Goal: Information Seeking & Learning: Understand process/instructions

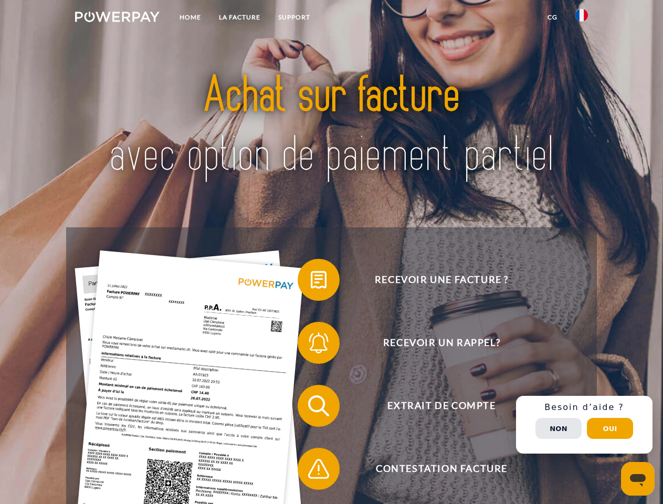
click at [117, 18] on img at bounding box center [117, 17] width 85 height 10
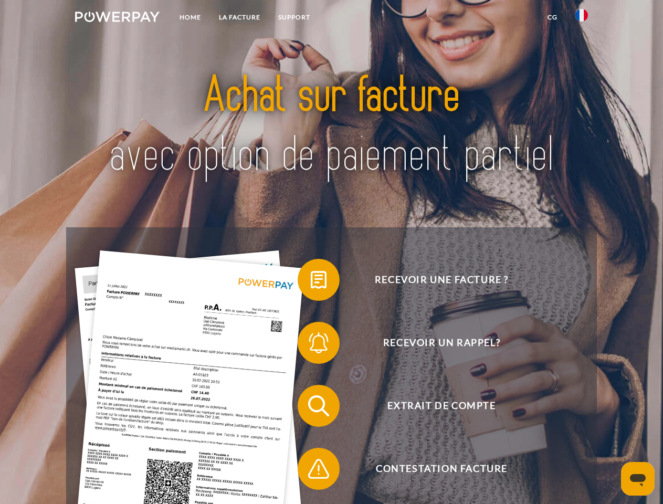
click at [582, 18] on img at bounding box center [581, 15] width 13 height 13
click at [552, 17] on link "CG" at bounding box center [553, 17] width 28 height 19
click at [311, 282] on span at bounding box center [303, 280] width 52 height 52
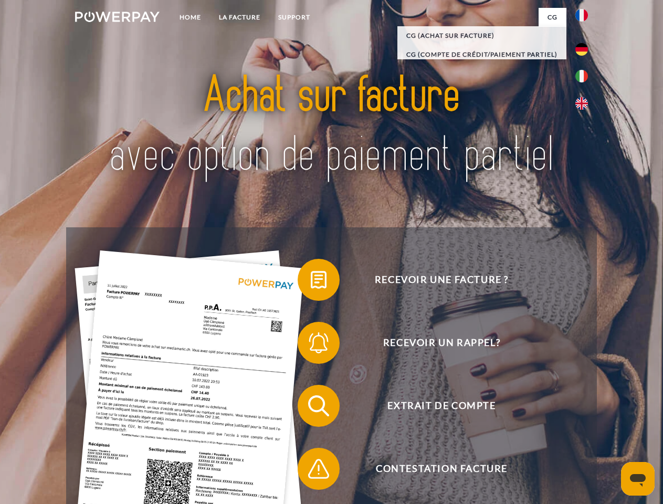
click at [311, 345] on span at bounding box center [303, 342] width 52 height 52
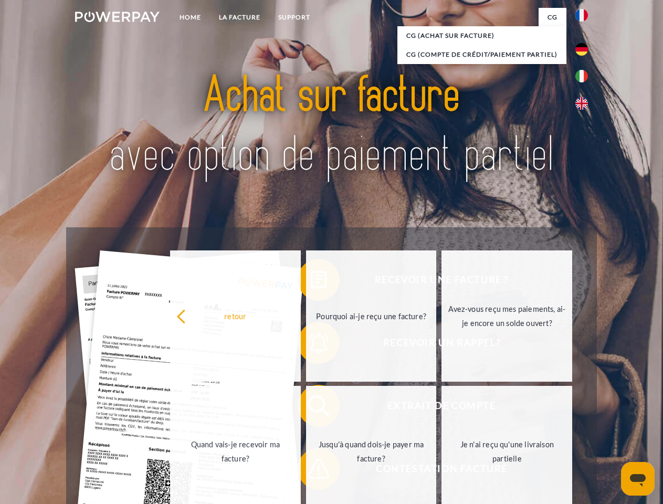
click at [311, 408] on link "Jusqu'à quand dois-je payer ma facture?" at bounding box center [371, 451] width 131 height 131
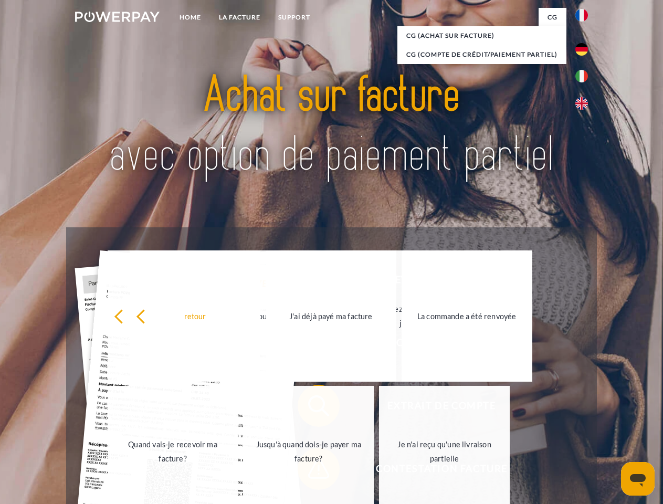
click at [379, 471] on link "Je n'ai reçu qu'une livraison partielle" at bounding box center [444, 451] width 131 height 131
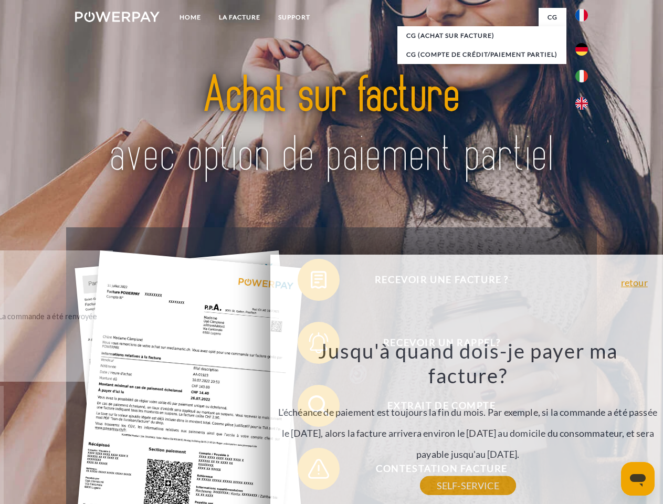
click at [584, 425] on div "Recevoir une facture ? Recevoir un rappel? Extrait de compte retour" at bounding box center [331, 437] width 530 height 420
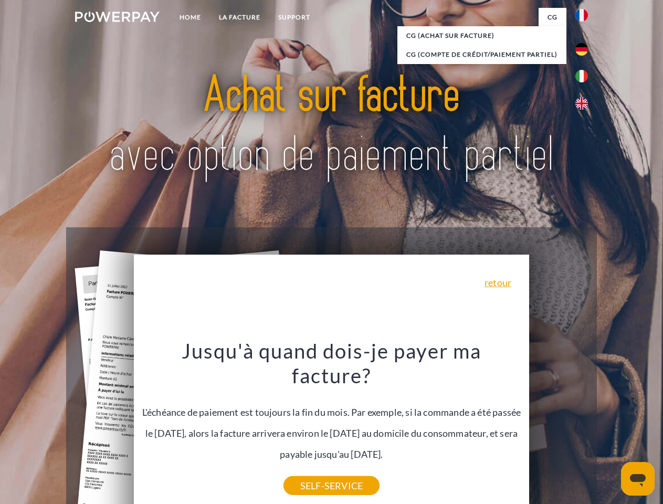
click at [558, 427] on span "Extrait de compte" at bounding box center [441, 406] width 257 height 42
click at [610, 428] on header "Home LA FACTURE Support" at bounding box center [331, 362] width 663 height 725
